Goal: Task Accomplishment & Management: Use online tool/utility

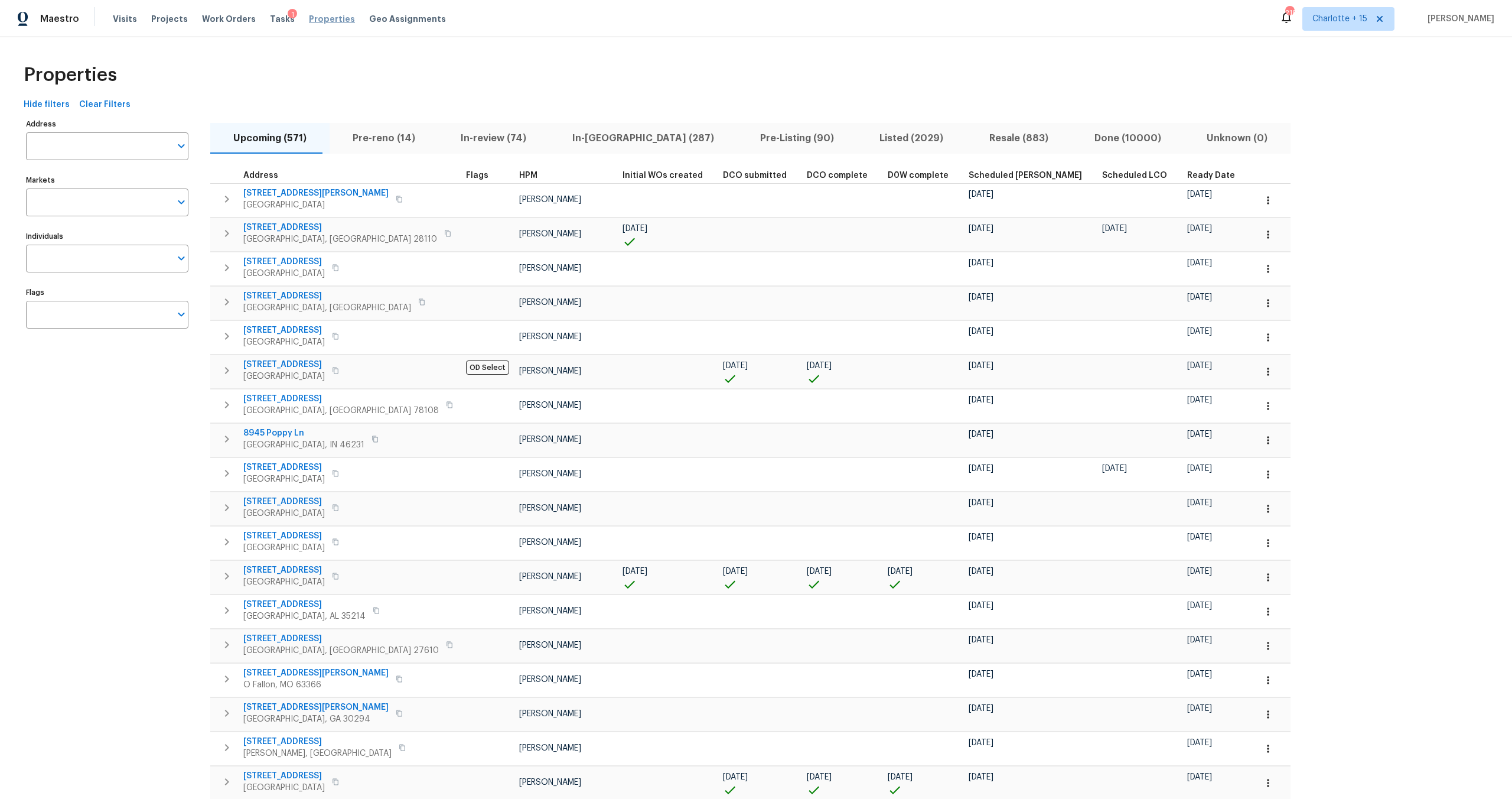
click at [309, 18] on span "Properties" at bounding box center [332, 19] width 46 height 12
click at [453, 77] on div "Properties" at bounding box center [756, 75] width 1475 height 38
click at [318, 23] on span "Properties" at bounding box center [332, 19] width 46 height 12
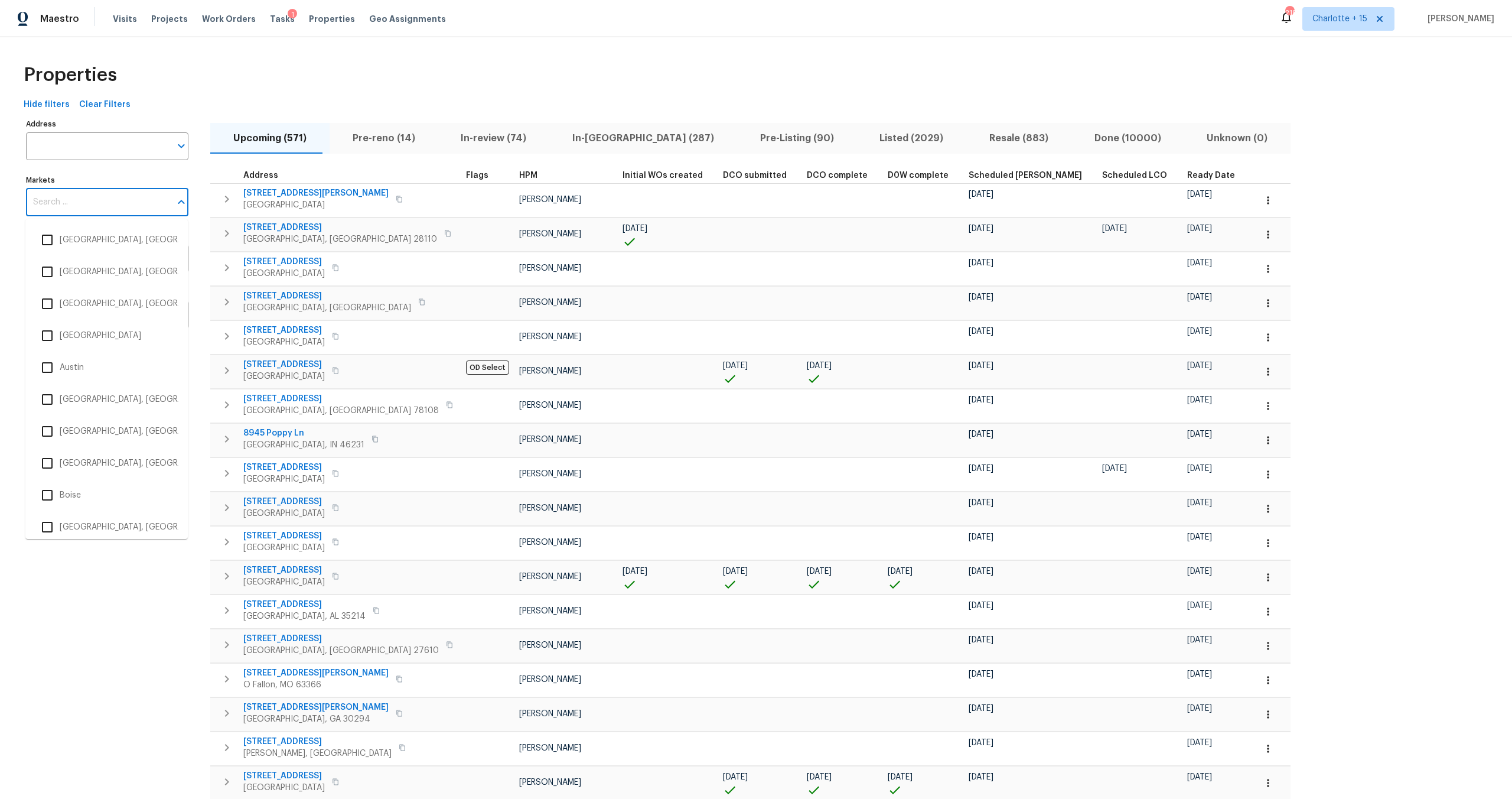
click at [79, 198] on input "Markets" at bounding box center [98, 202] width 145 height 28
type input "los"
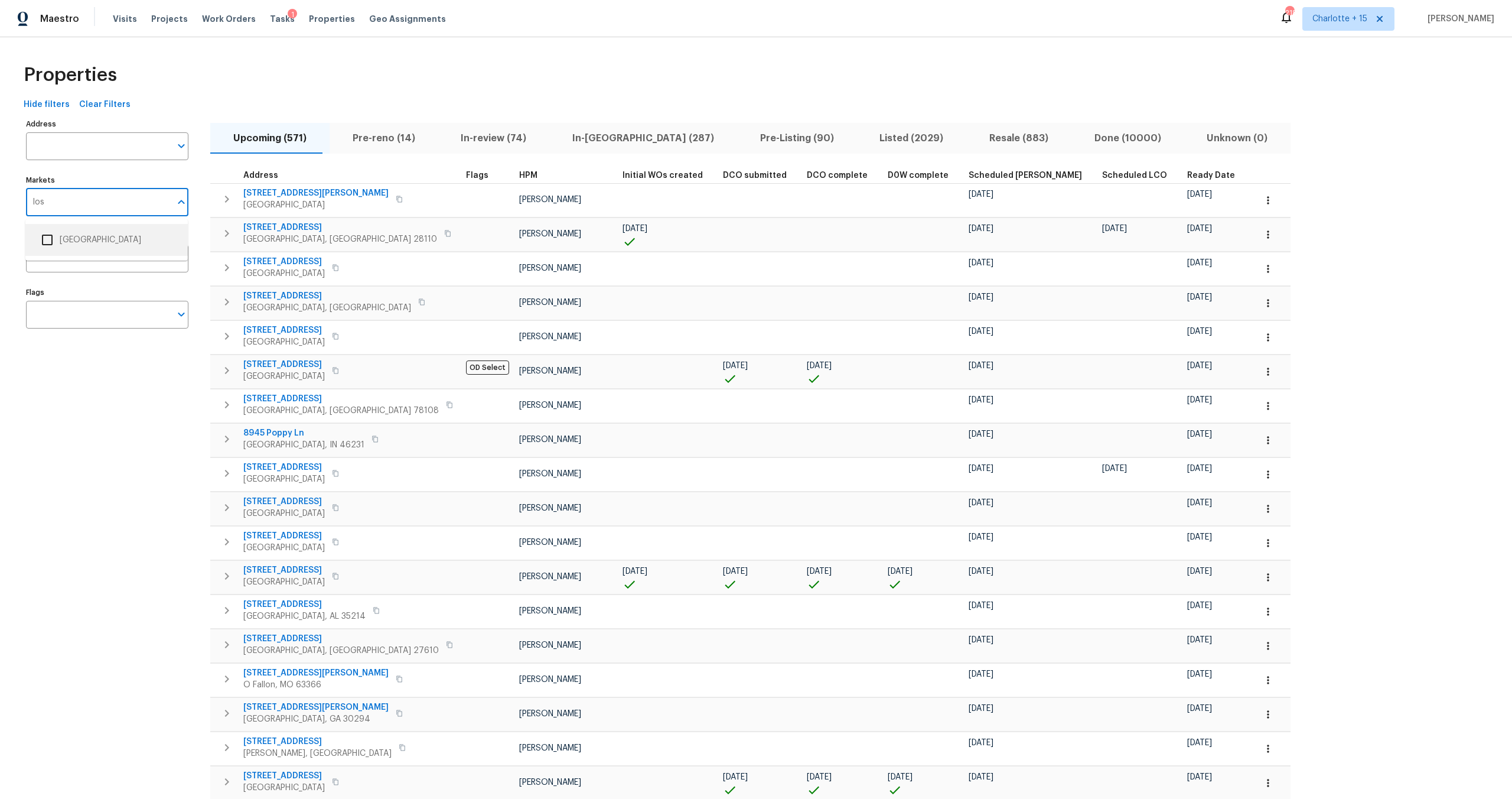
click at [74, 248] on li "Los Angeles" at bounding box center [107, 239] width 144 height 25
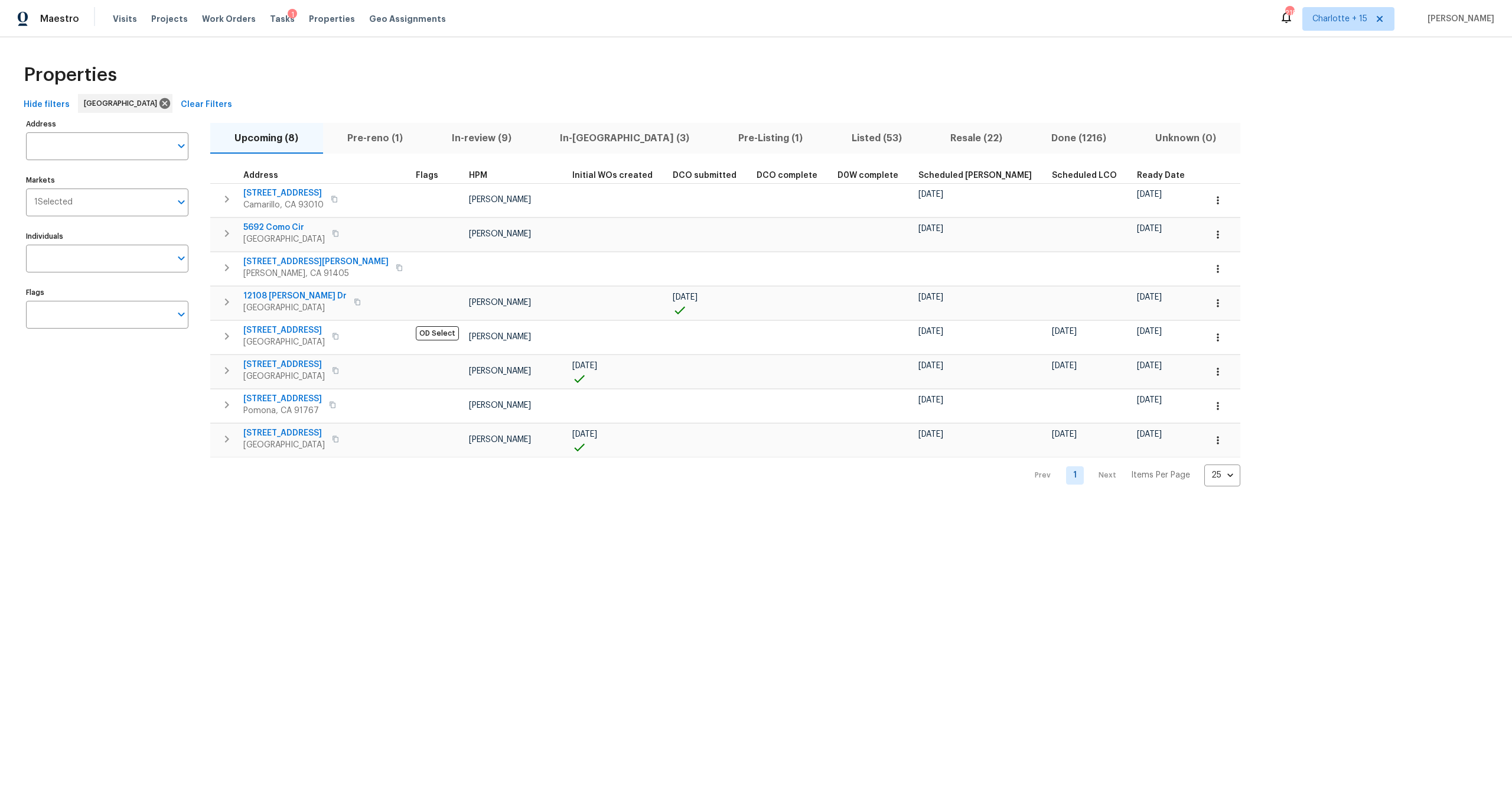
click at [378, 139] on span "Pre-reno (1)" at bounding box center [375, 138] width 90 height 17
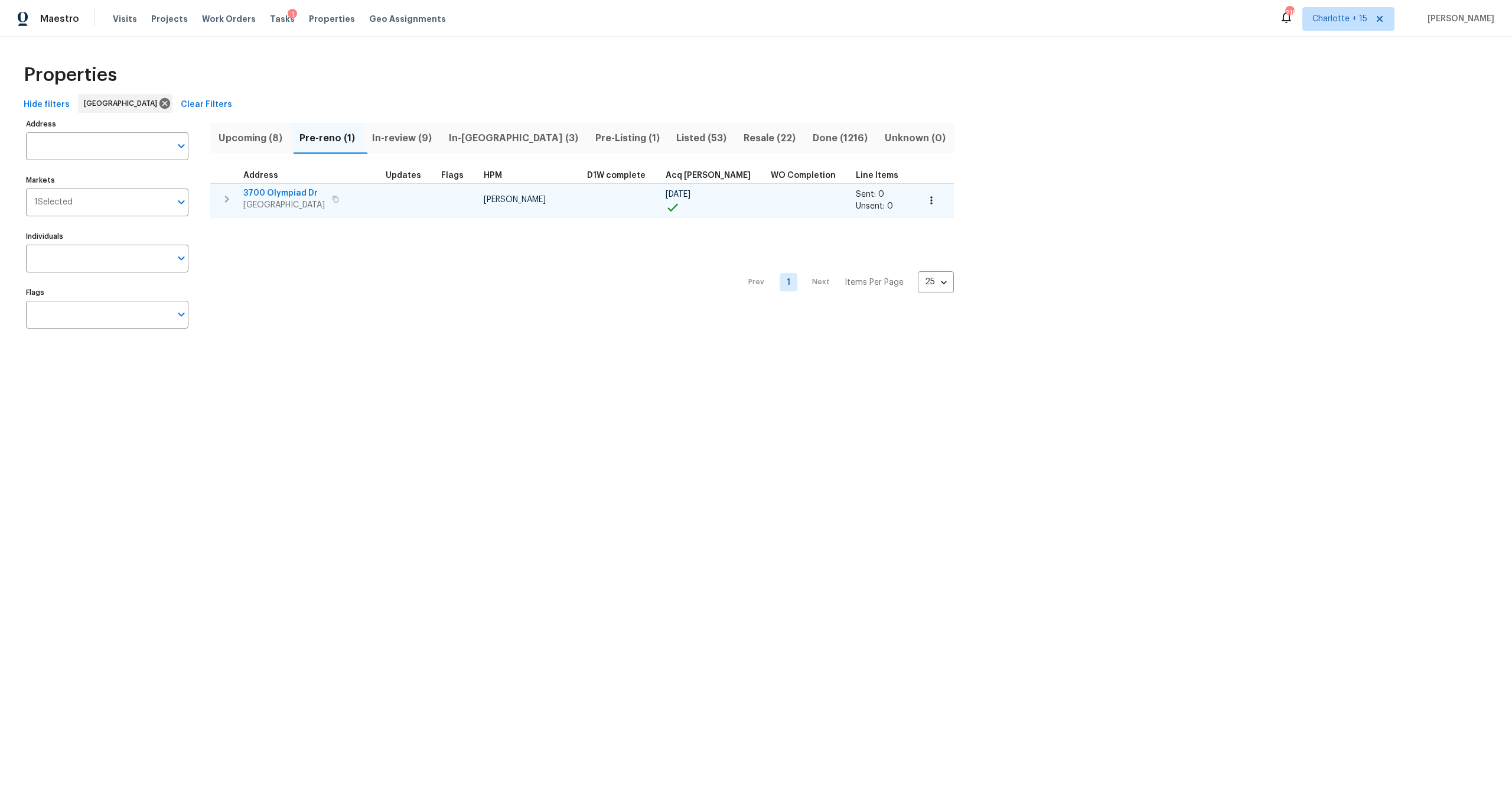
click at [296, 191] on span "3700 Olympiad Dr" at bounding box center [284, 193] width 81 height 12
click at [403, 205] on td at bounding box center [409, 200] width 56 height 34
click at [926, 204] on icon "button" at bounding box center [931, 200] width 12 height 12
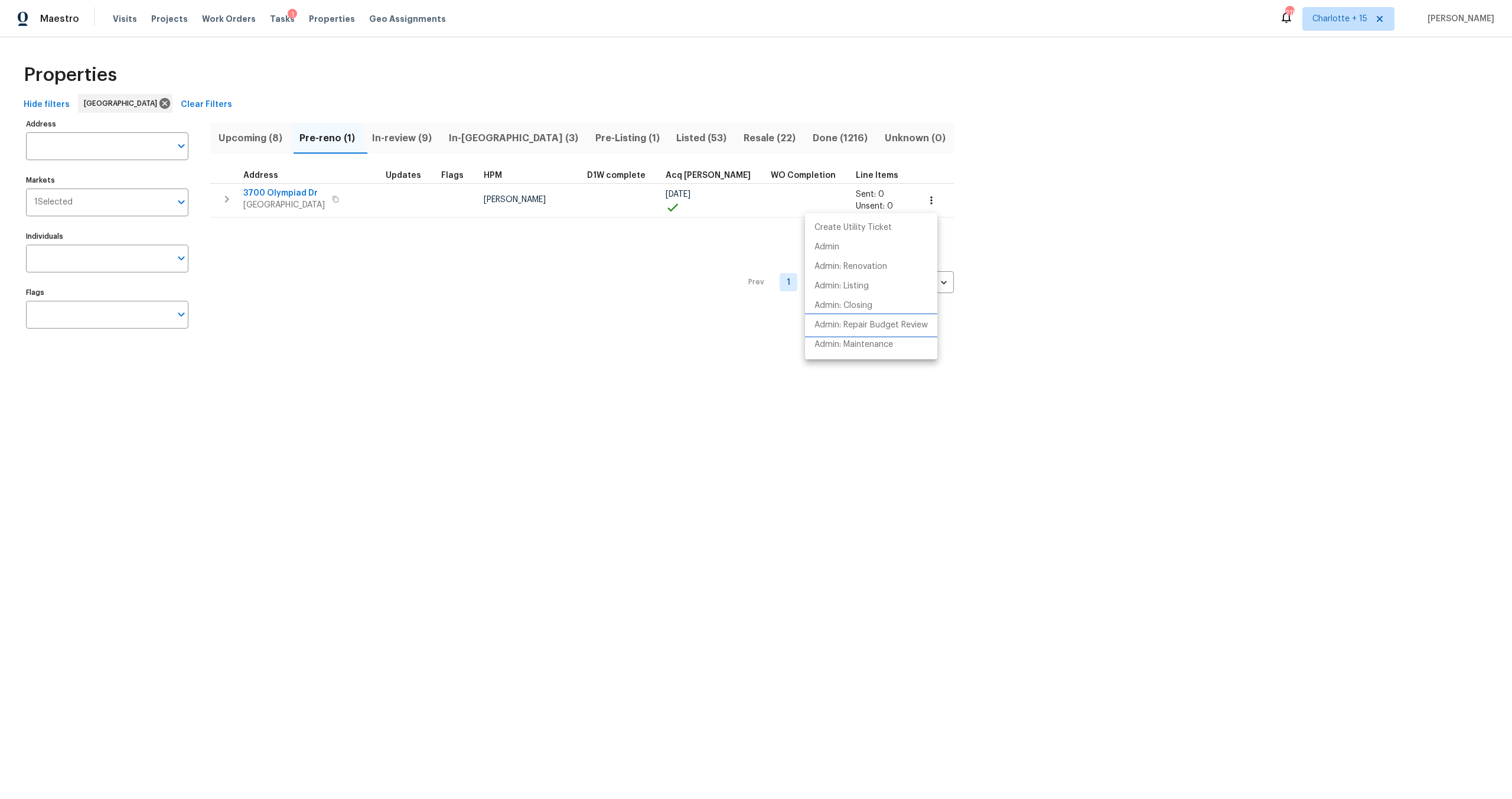
click at [871, 330] on p "Admin: Repair Budget Review" at bounding box center [871, 326] width 114 height 12
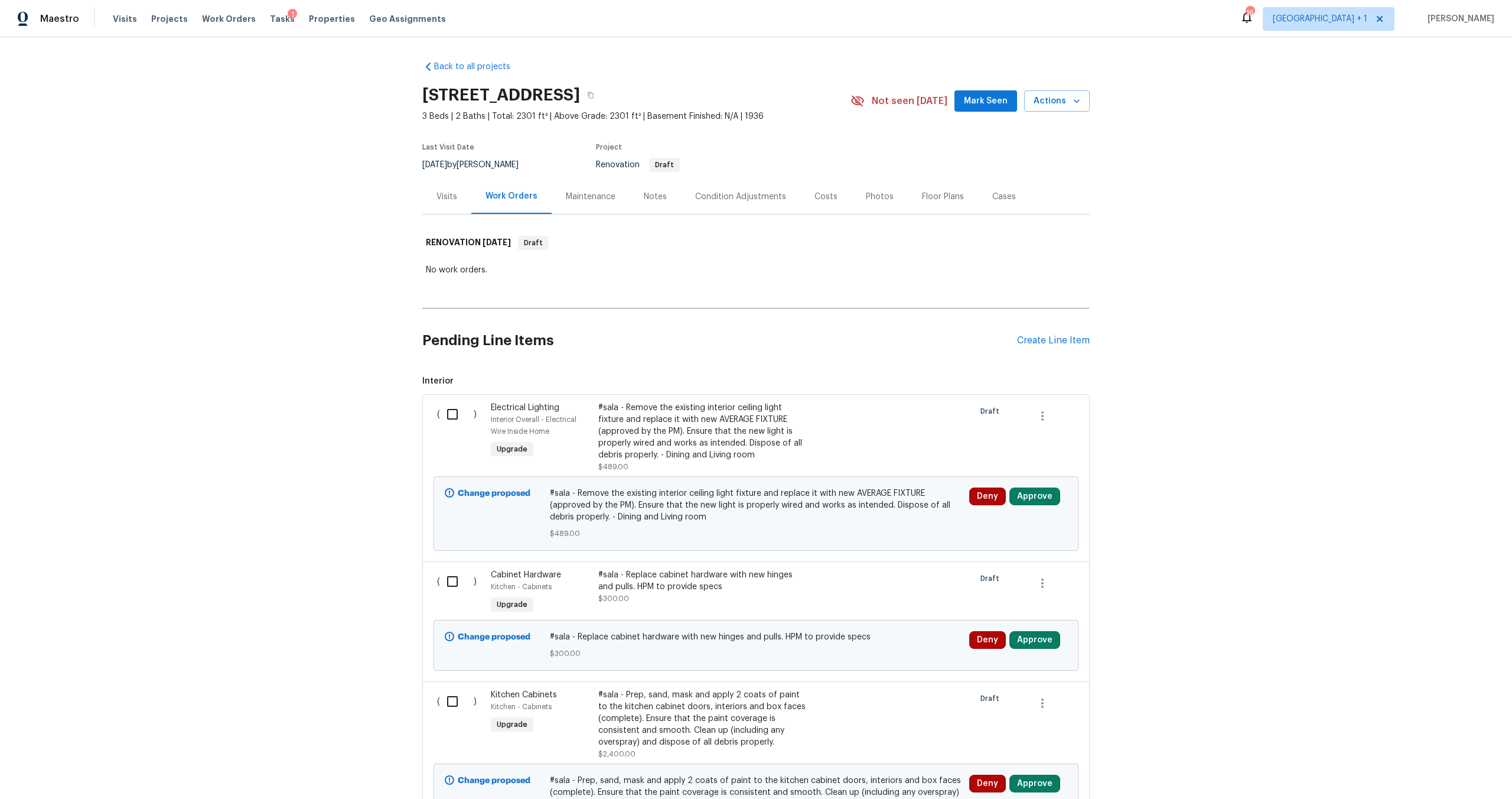
click at [659, 196] on div "Notes" at bounding box center [655, 196] width 23 height 12
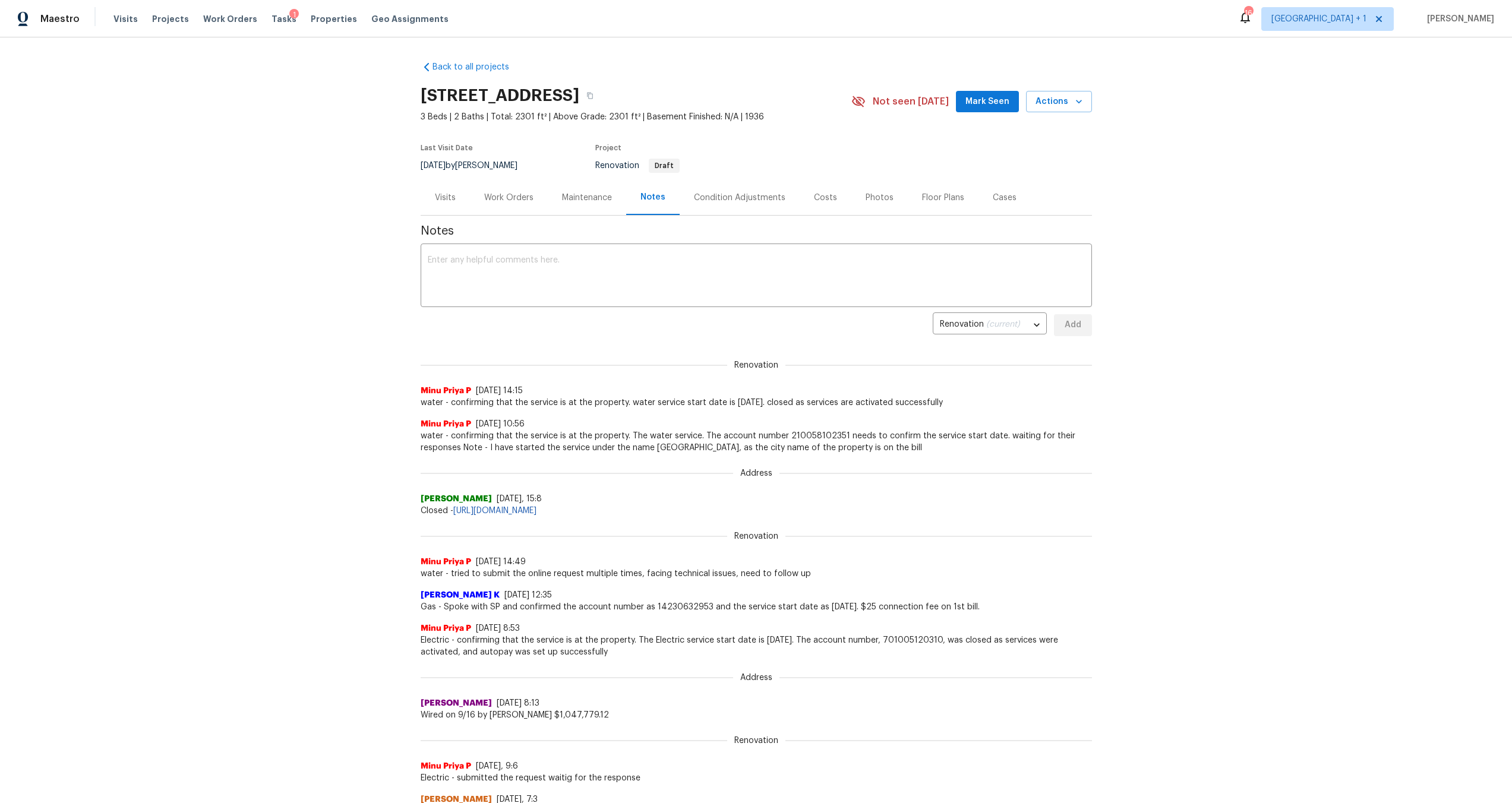
click at [503, 195] on div "Work Orders" at bounding box center [509, 197] width 49 height 12
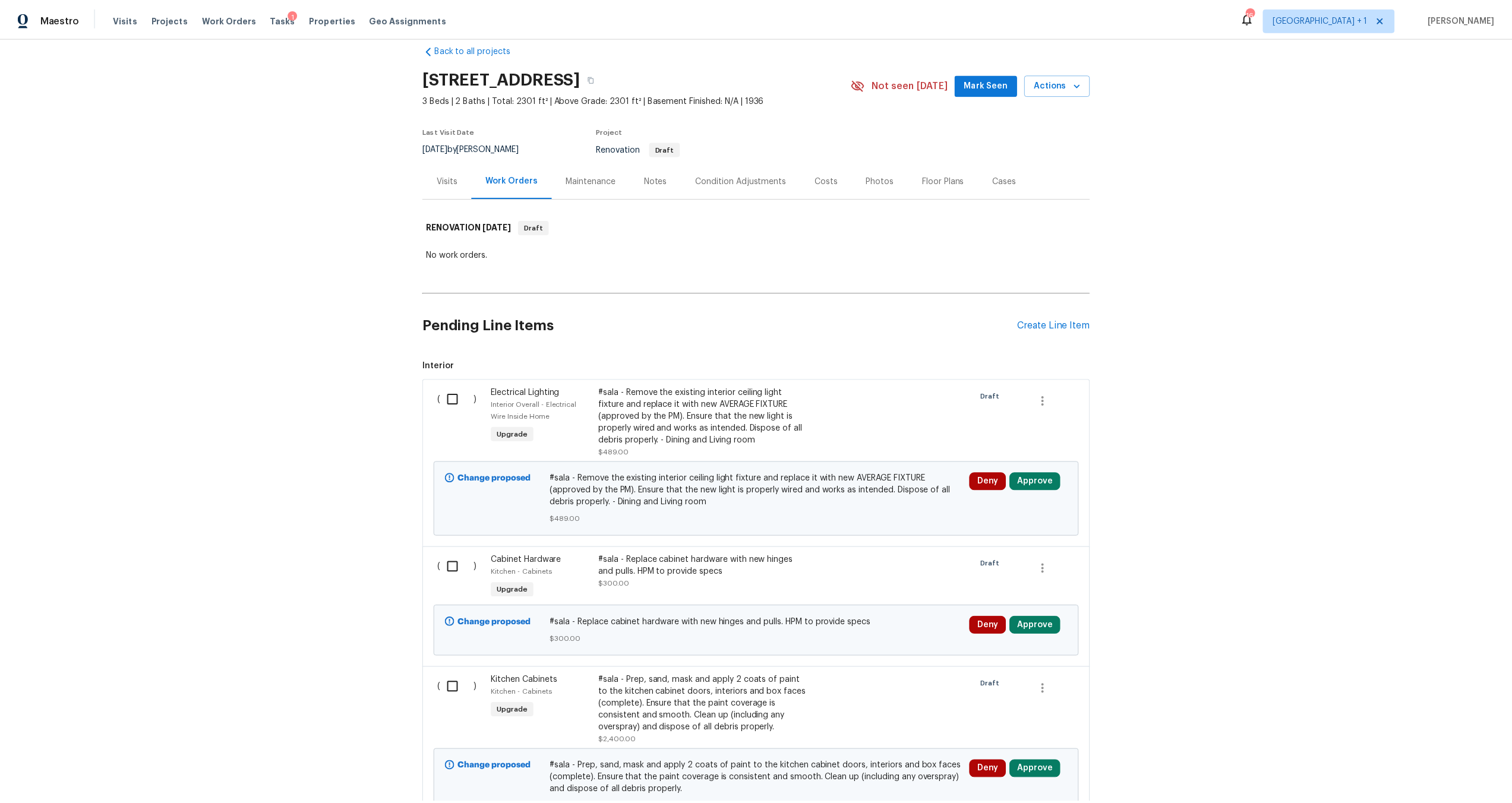
scroll to position [18, 0]
click at [657, 180] on div "Notes" at bounding box center [659, 180] width 23 height 12
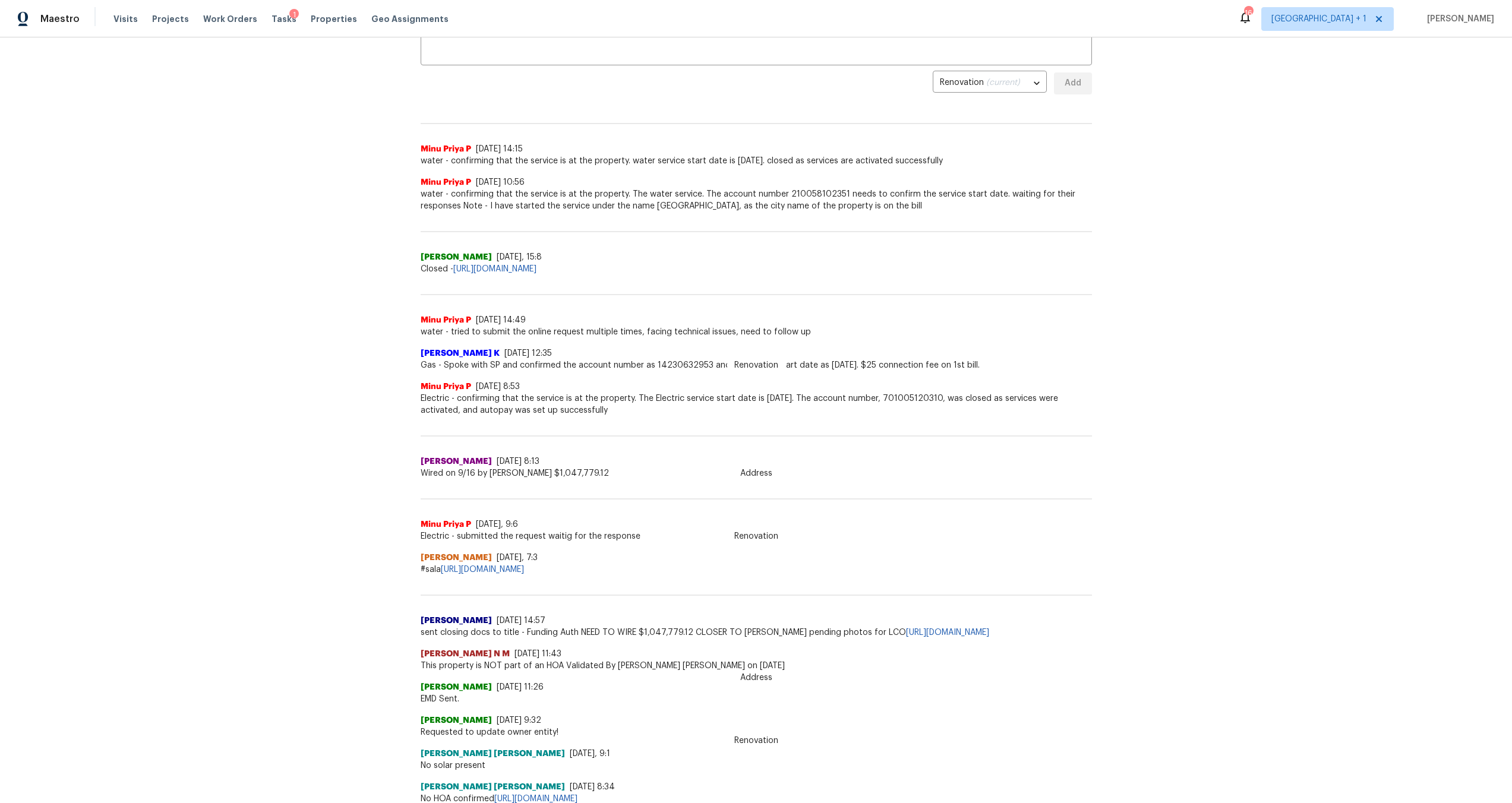
scroll to position [249, 0]
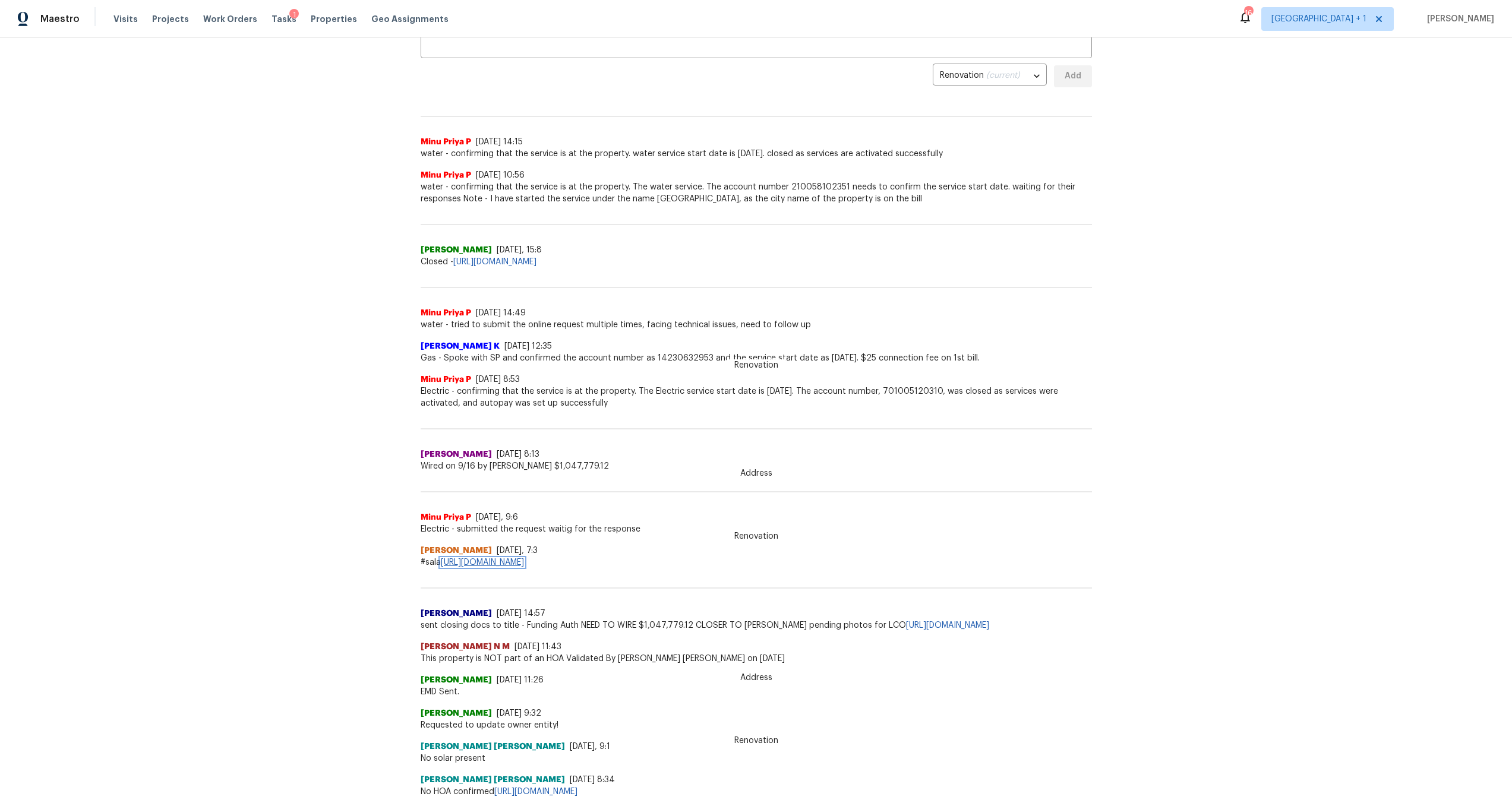
click at [524, 564] on link "[URL][DOMAIN_NAME]" at bounding box center [482, 562] width 83 height 8
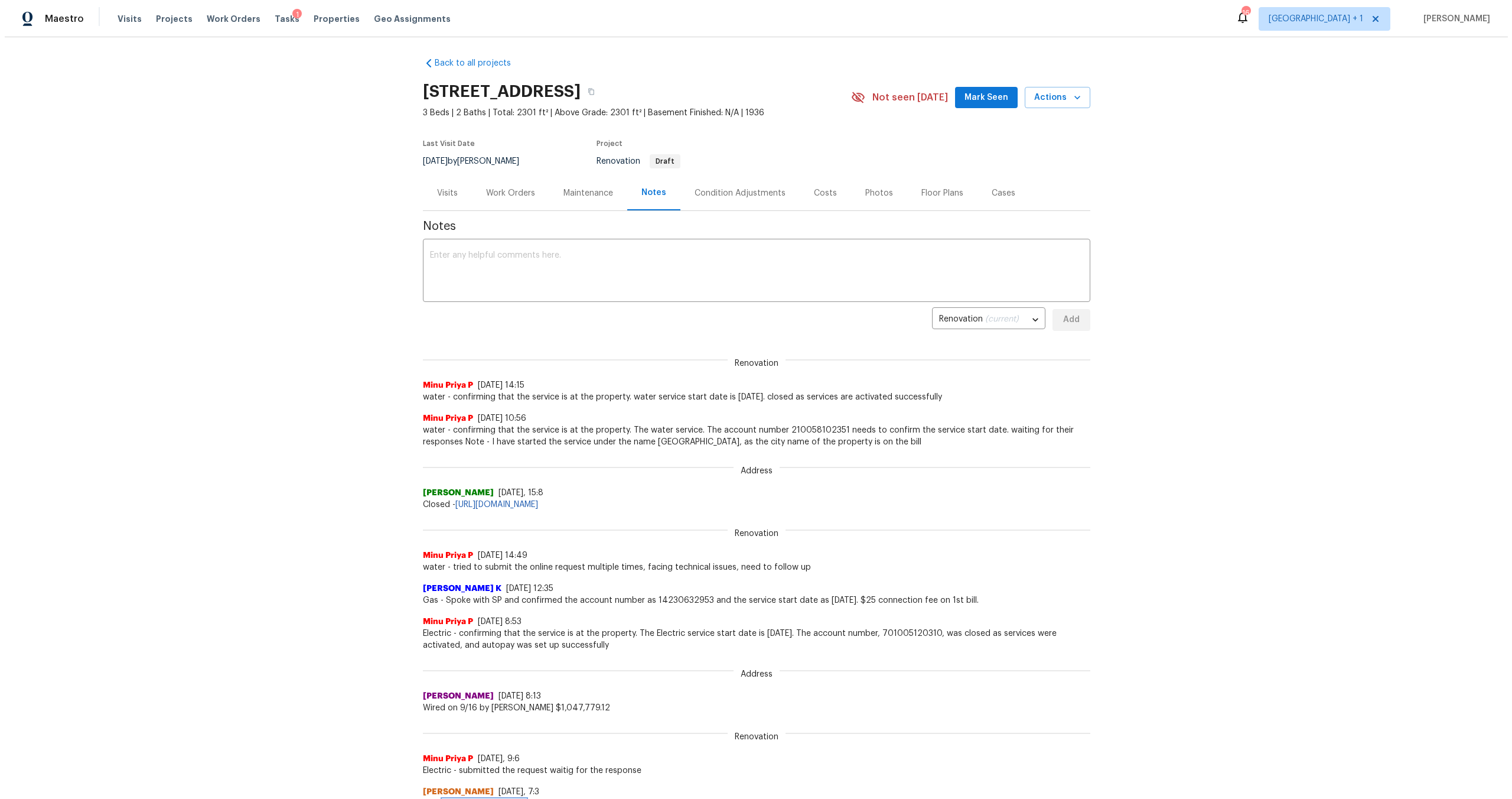
scroll to position [0, 0]
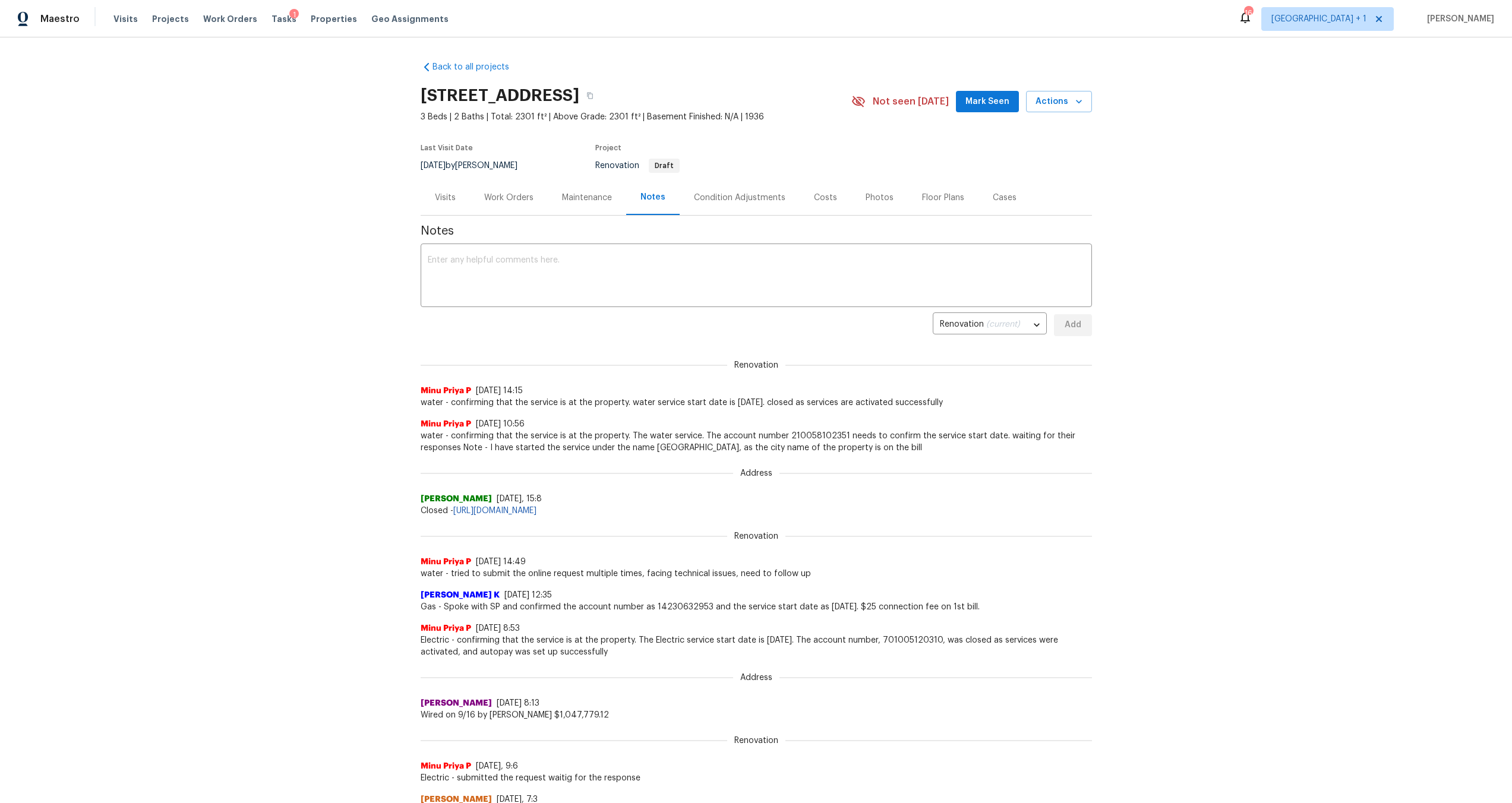
click at [498, 201] on div "Work Orders" at bounding box center [509, 197] width 49 height 12
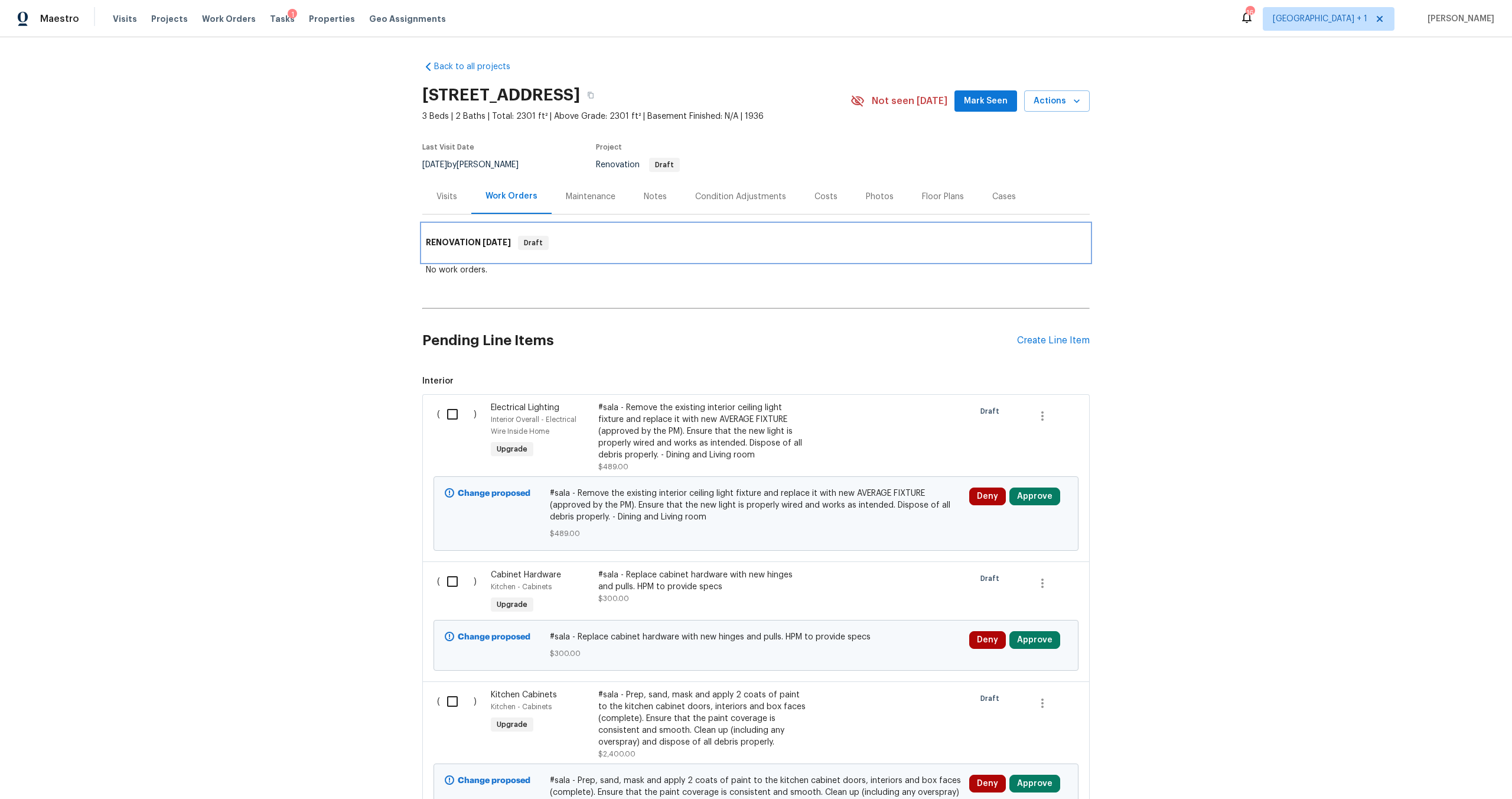
click at [645, 256] on div "RENOVATION [DATE] Draft" at bounding box center [756, 242] width 668 height 38
click at [233, 308] on div "Back to all projects [STREET_ADDRESS] 3 Beds | 2 Baths | Total: 2301 ft² | Abov…" at bounding box center [756, 418] width 1512 height 761
click at [696, 255] on div "RENOVATION [DATE] Draft" at bounding box center [756, 242] width 668 height 38
